Goal: Use online tool/utility: Utilize a website feature to perform a specific function

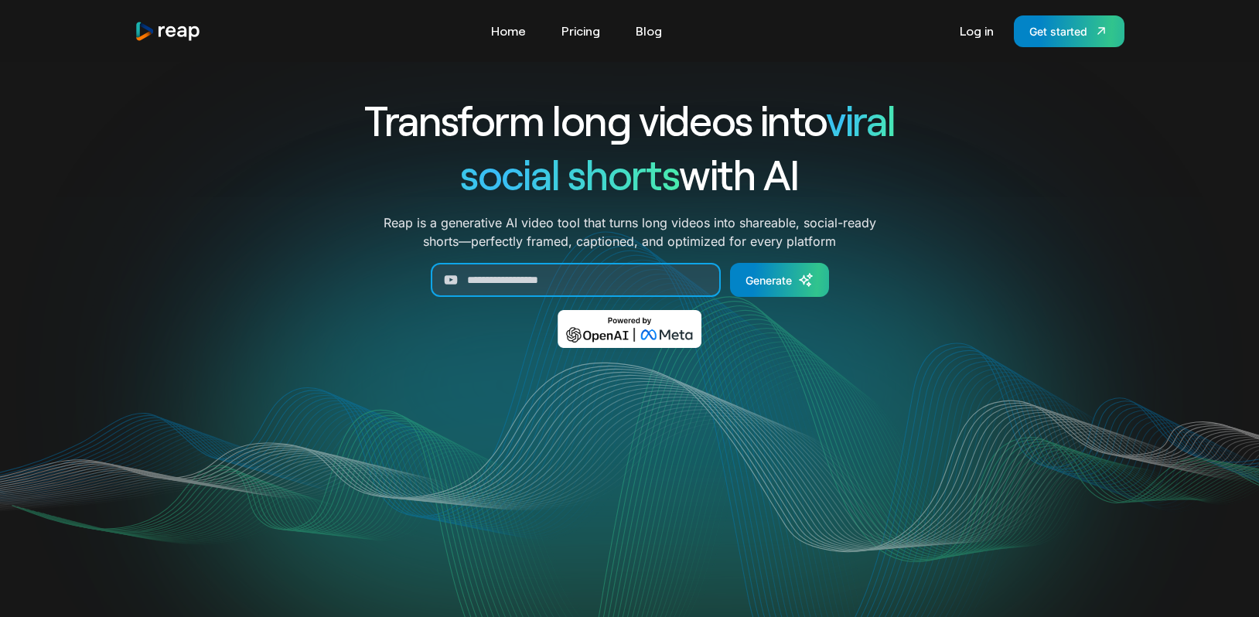
click at [500, 278] on input "Generate Form" at bounding box center [576, 280] width 290 height 34
paste input "**********"
type input "**********"
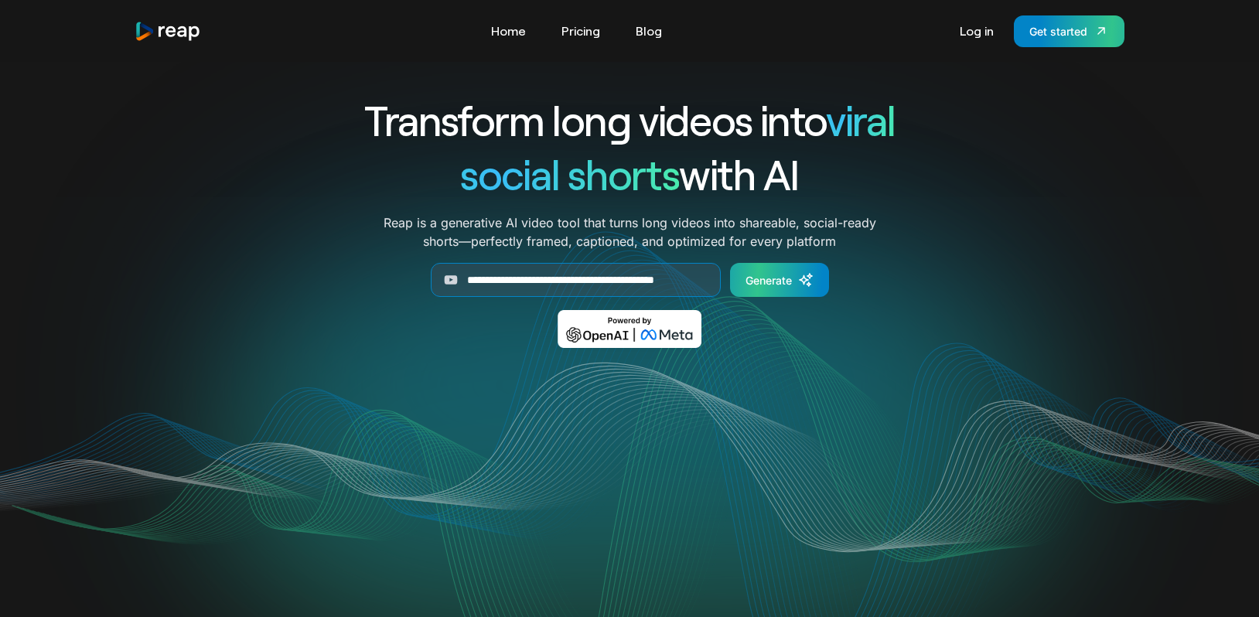
click at [775, 282] on div "Generate" at bounding box center [769, 280] width 46 height 16
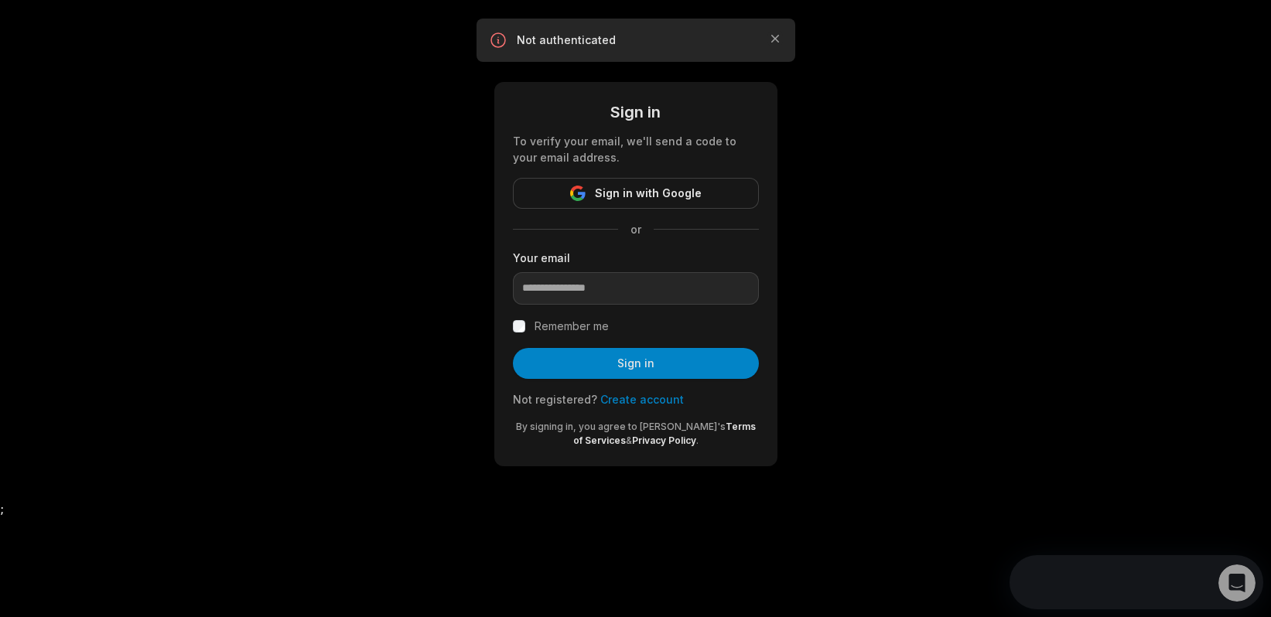
click at [633, 401] on link "Create account" at bounding box center [642, 399] width 84 height 13
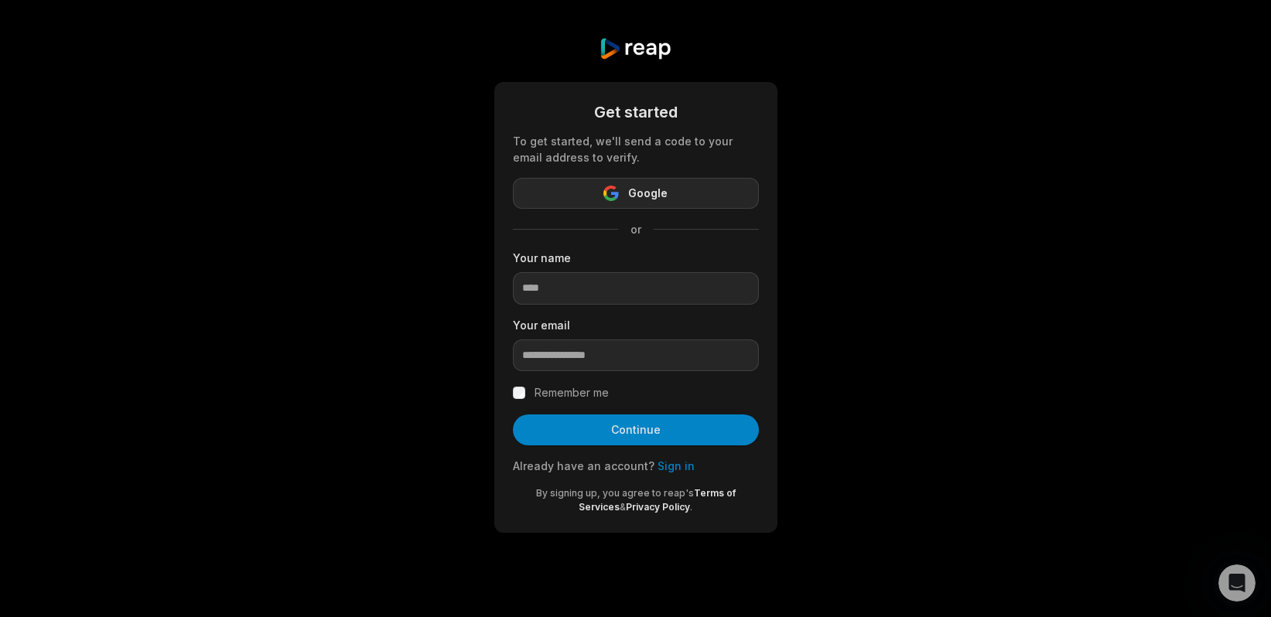
click at [605, 198] on icon "button" at bounding box center [610, 193] width 15 height 15
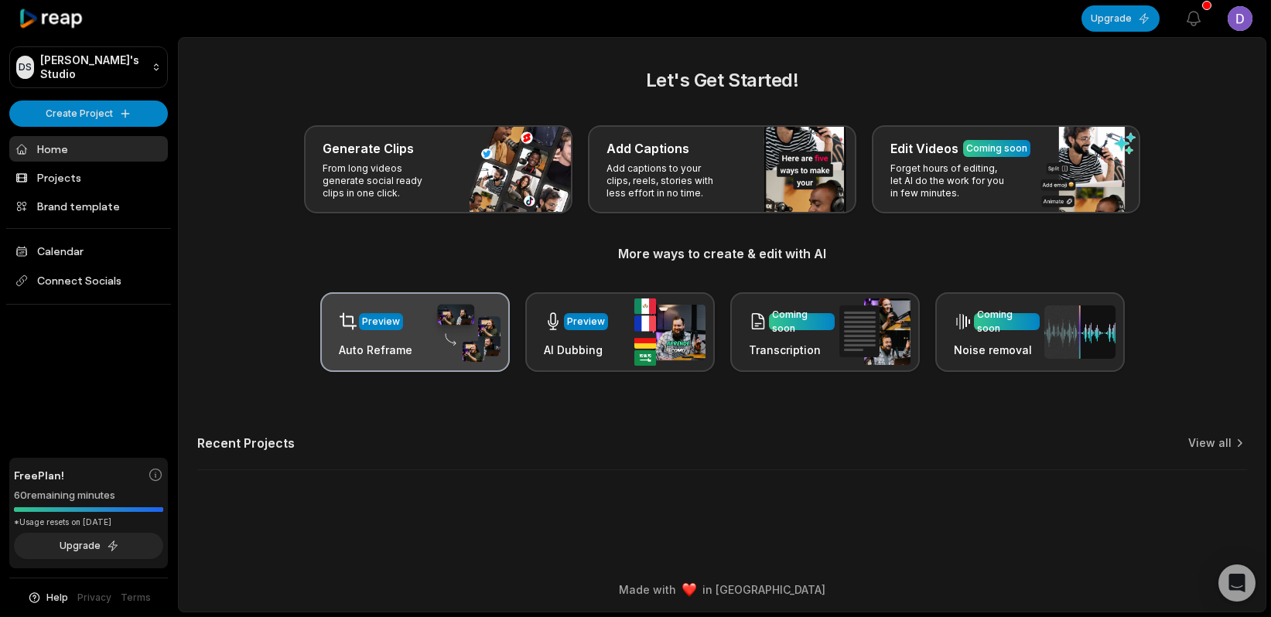
click at [395, 316] on div "Preview" at bounding box center [381, 322] width 38 height 14
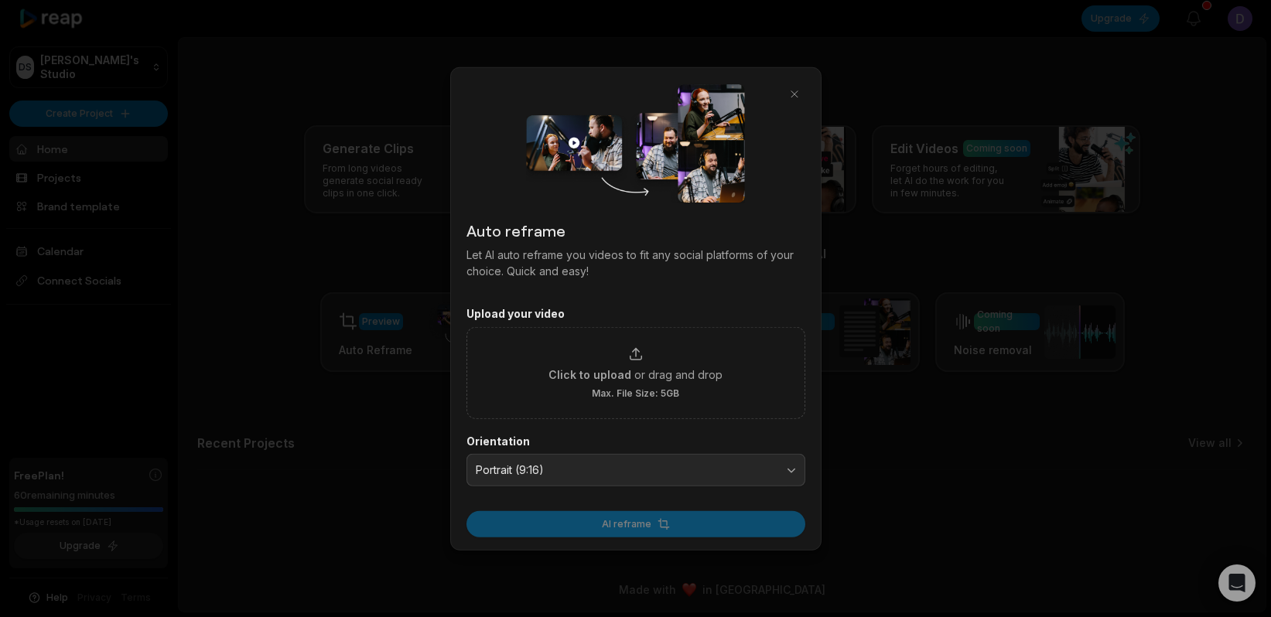
click at [889, 404] on div at bounding box center [635, 308] width 1271 height 617
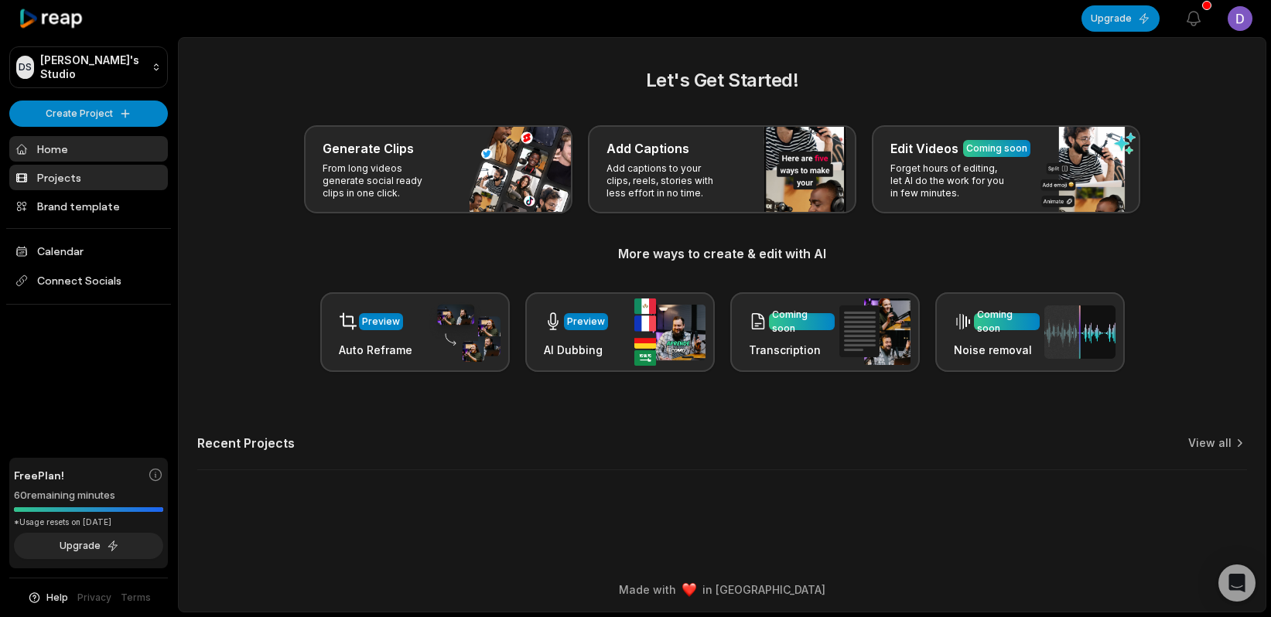
click at [101, 173] on link "Projects" at bounding box center [88, 178] width 159 height 26
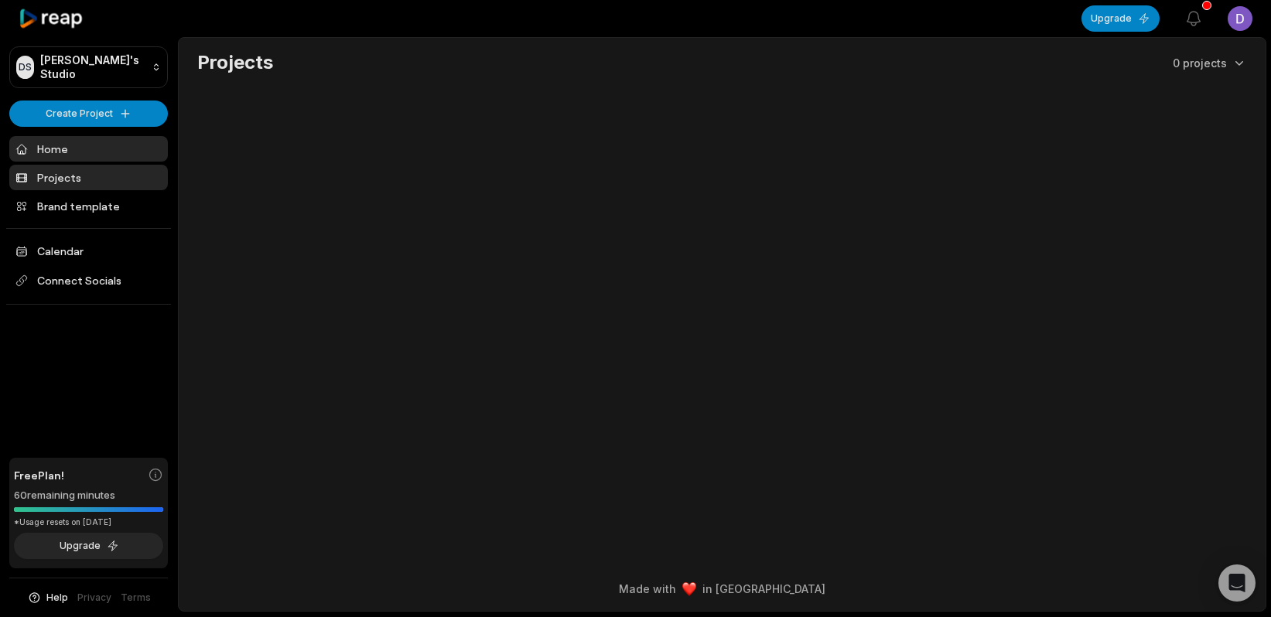
click at [77, 148] on link "Home" at bounding box center [88, 149] width 159 height 26
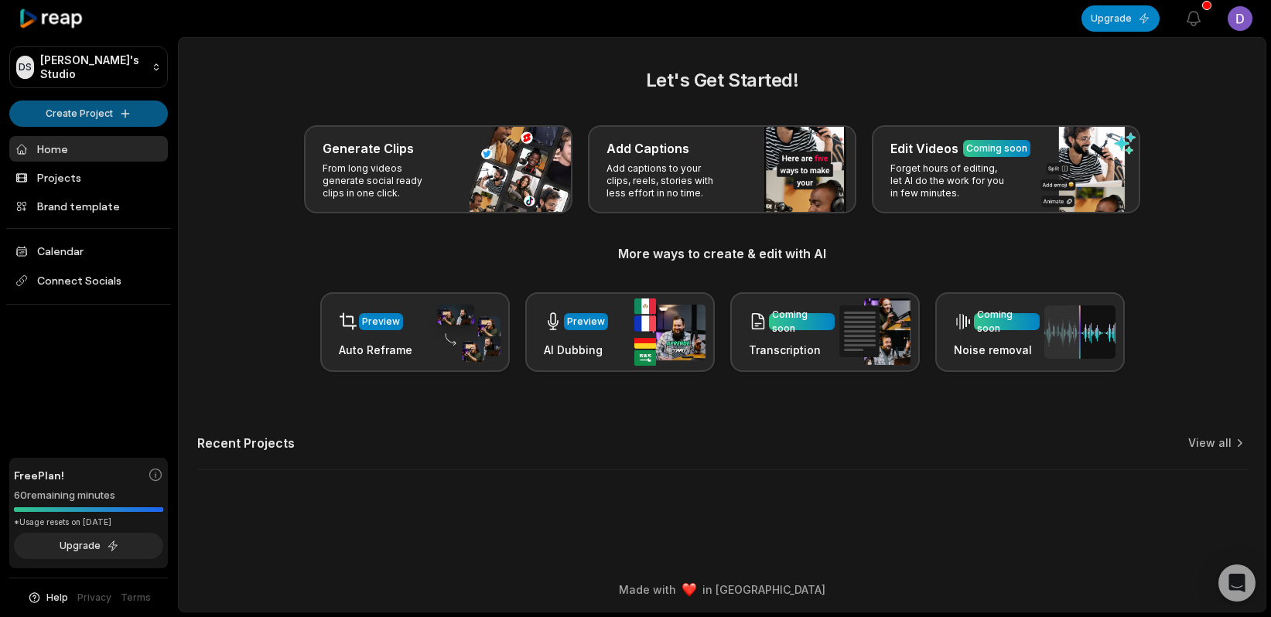
click at [135, 104] on html "[PERSON_NAME] Studio Create Project Home Projects Brand template Calendar Conne…" at bounding box center [635, 308] width 1271 height 617
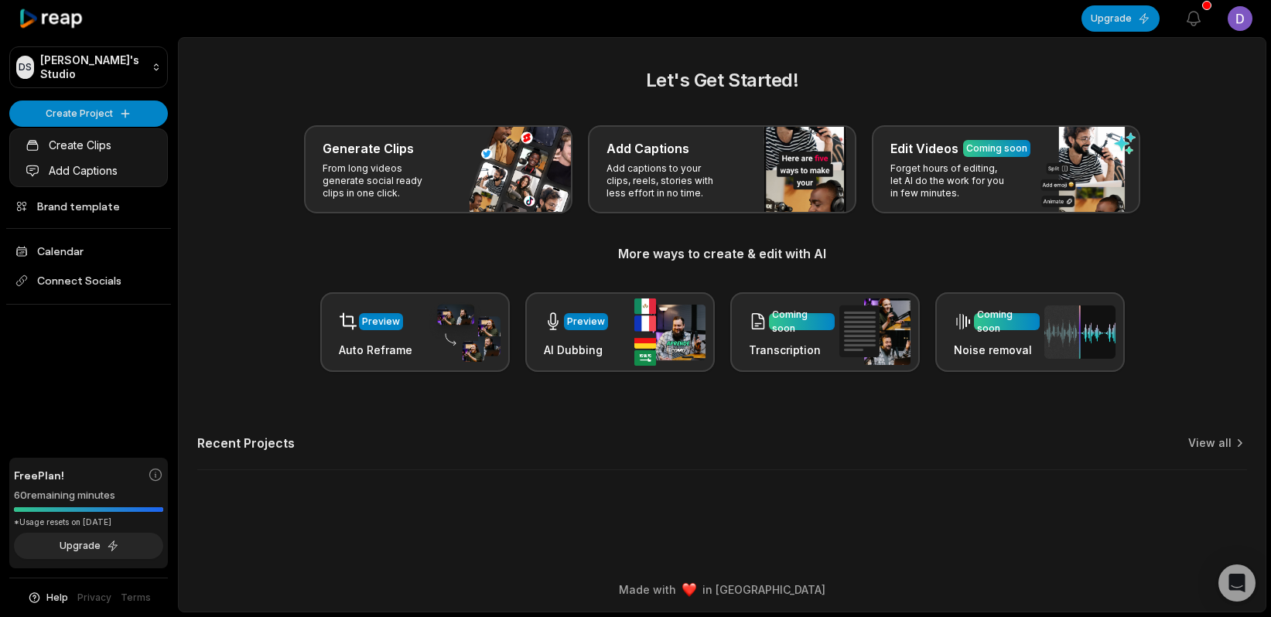
click at [217, 107] on html "[PERSON_NAME] Studio Create Project Home Projects Brand template Calendar Conne…" at bounding box center [635, 308] width 1271 height 617
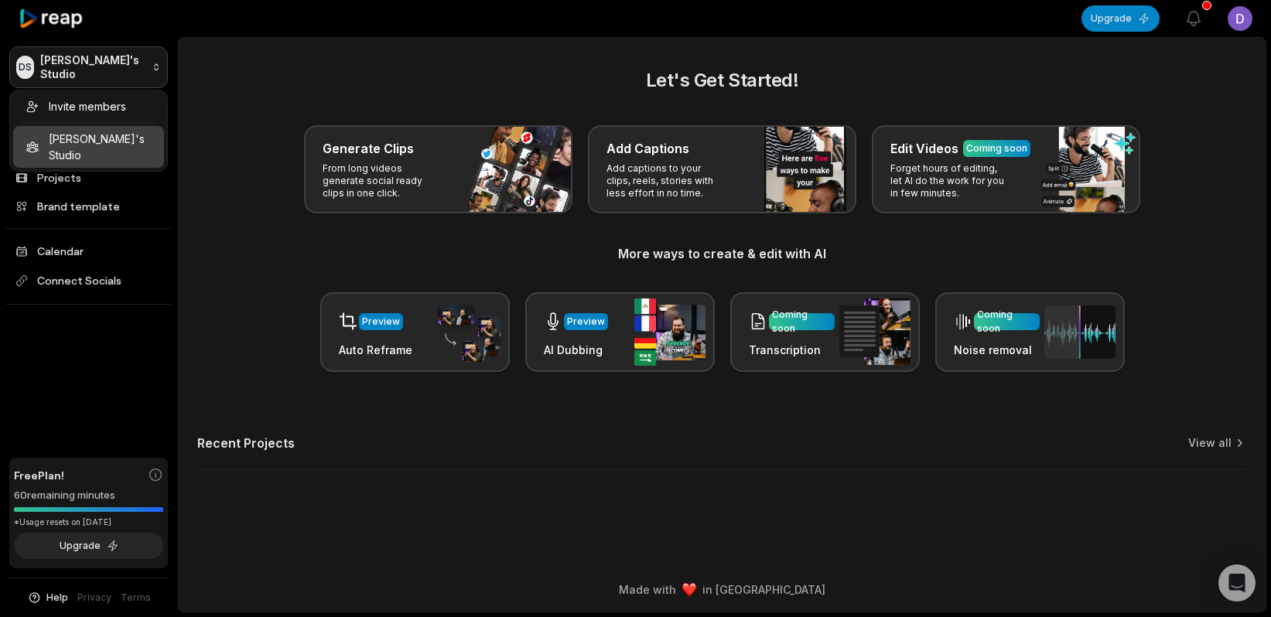
click at [138, 67] on html "[PERSON_NAME] Studio Create Project Home Projects Brand template Calendar Conne…" at bounding box center [635, 308] width 1271 height 617
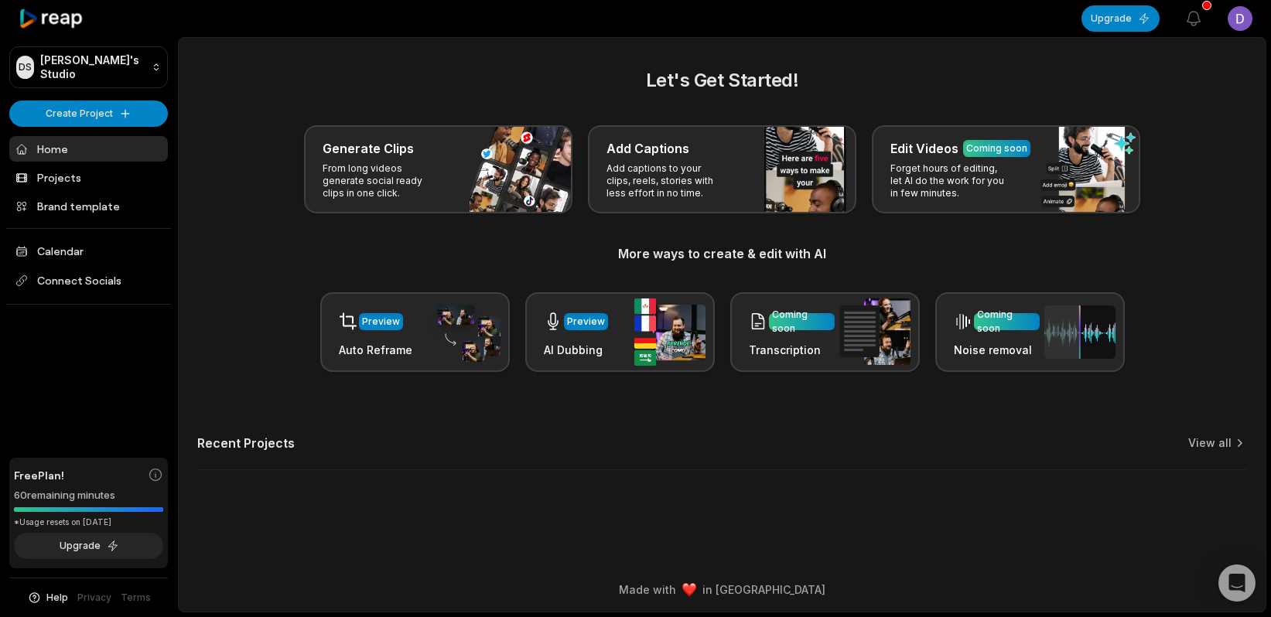
click at [78, 20] on icon at bounding box center [52, 19] width 66 height 21
click at [50, 28] on icon at bounding box center [52, 19] width 66 height 21
click at [111, 114] on html "[PERSON_NAME] Studio Create Project Home Projects Brand template Calendar Conne…" at bounding box center [635, 308] width 1271 height 617
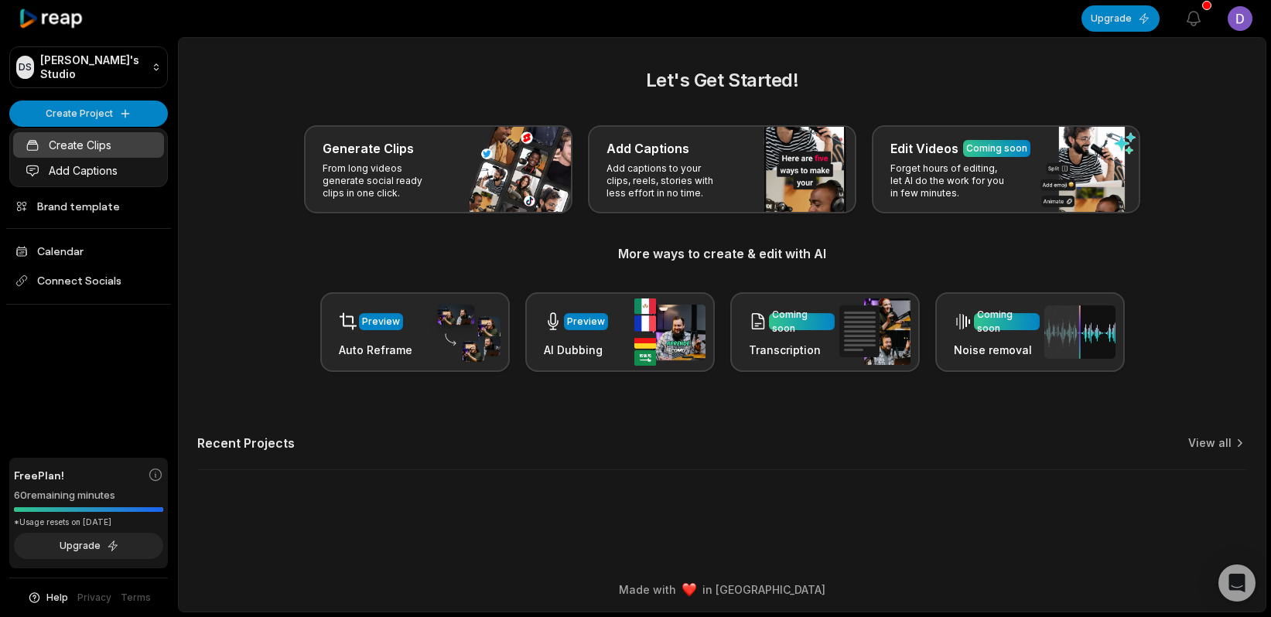
click at [82, 145] on link "Create Clips" at bounding box center [88, 145] width 151 height 26
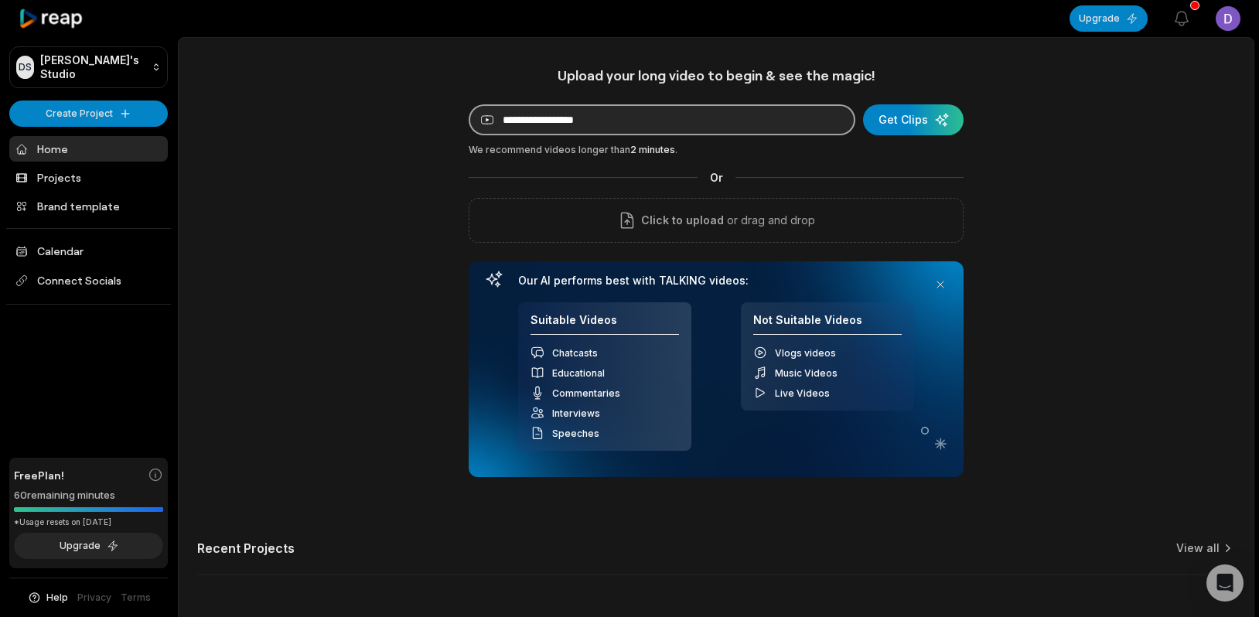
click at [581, 114] on input at bounding box center [662, 119] width 387 height 31
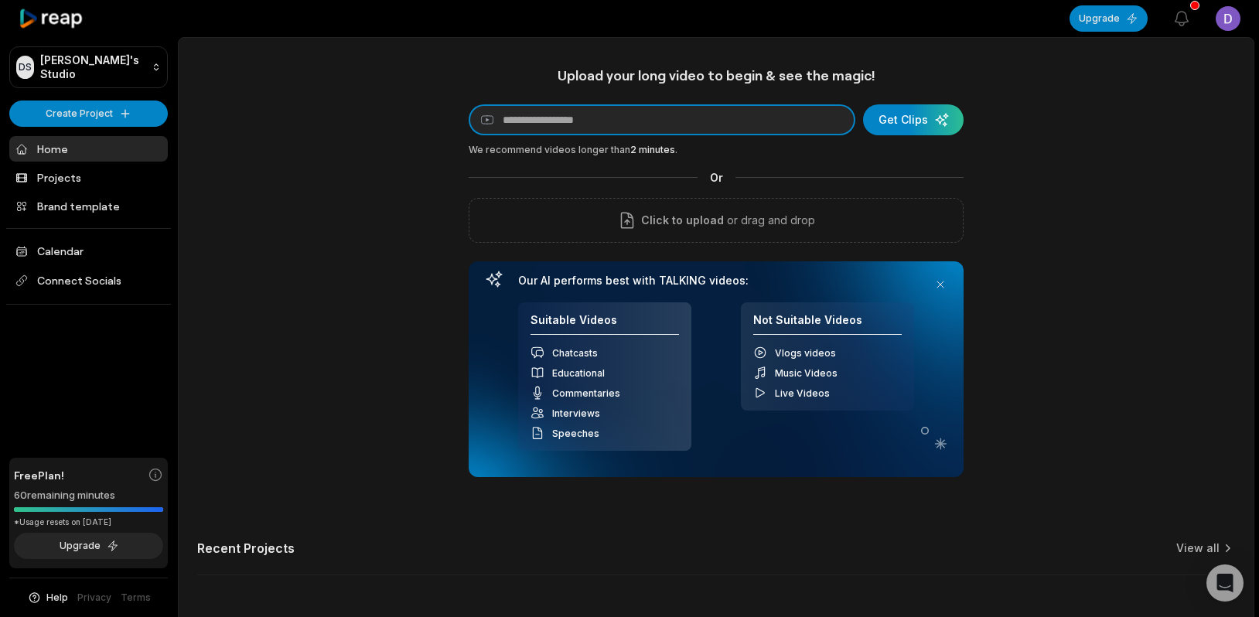
paste input "**********"
type input "**********"
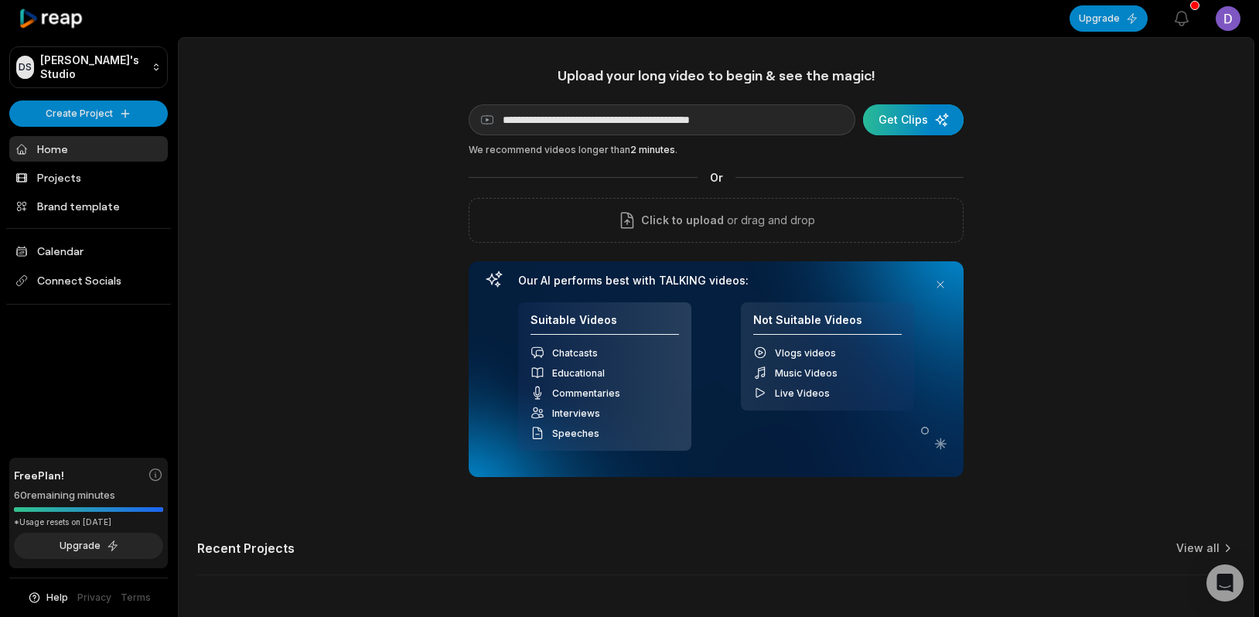
click at [918, 114] on div "submit" at bounding box center [913, 119] width 101 height 31
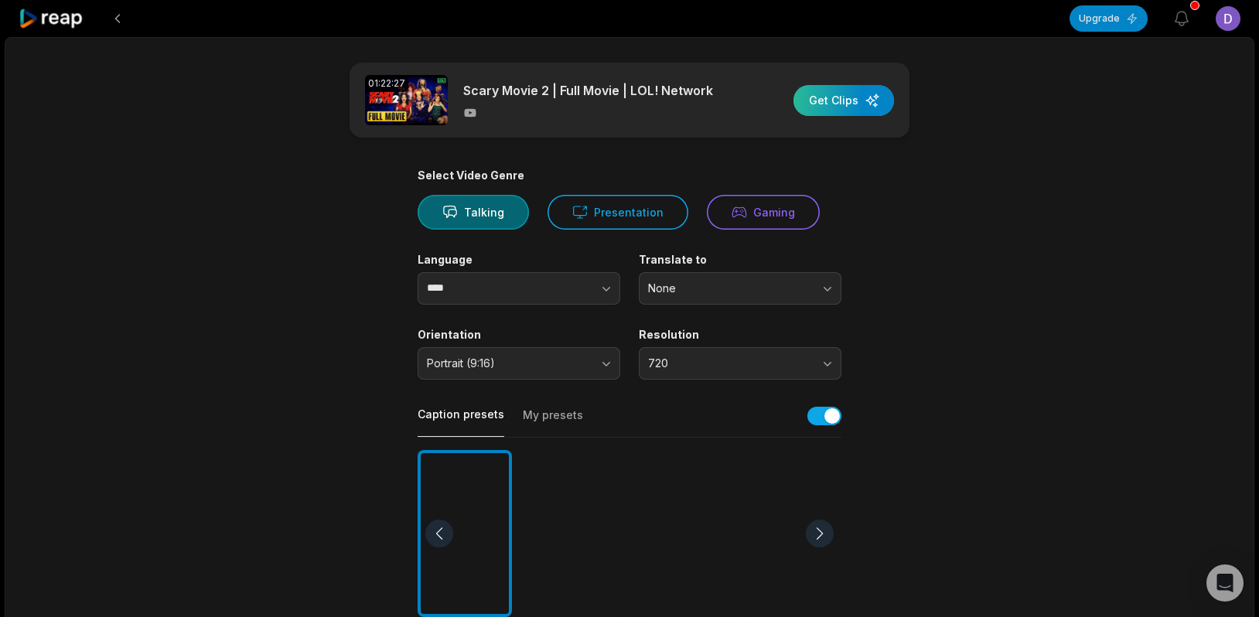
click at [842, 101] on div "button" at bounding box center [844, 100] width 101 height 31
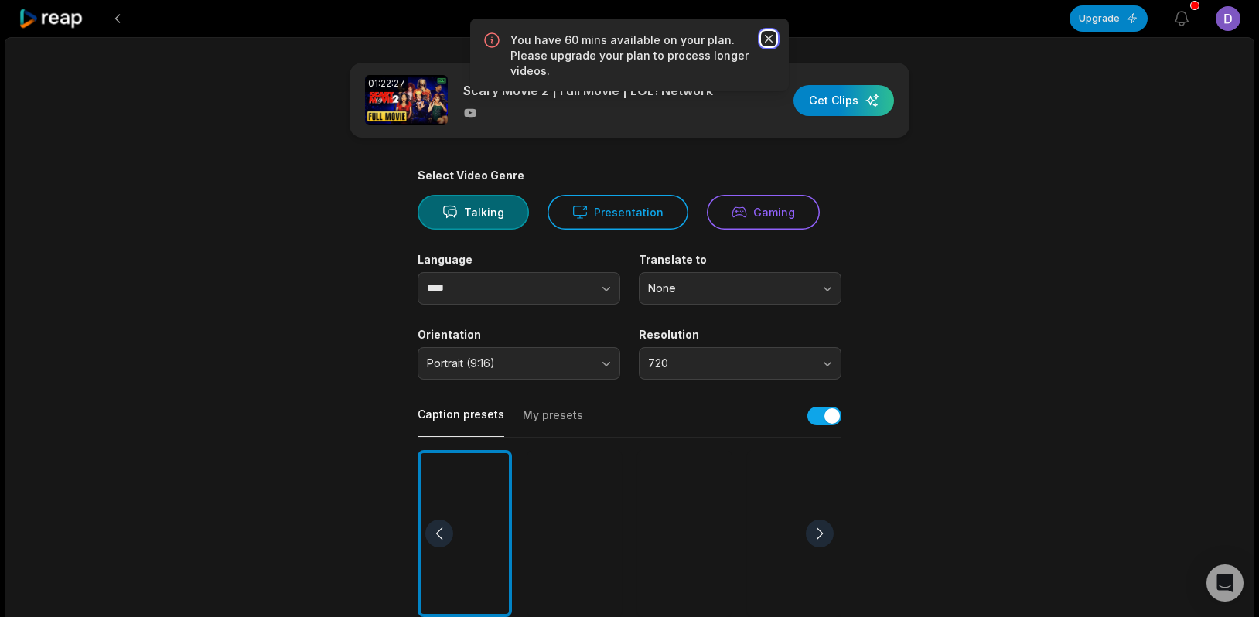
click at [774, 31] on icon "button" at bounding box center [768, 38] width 15 height 15
